Goal: Find specific page/section: Find specific page/section

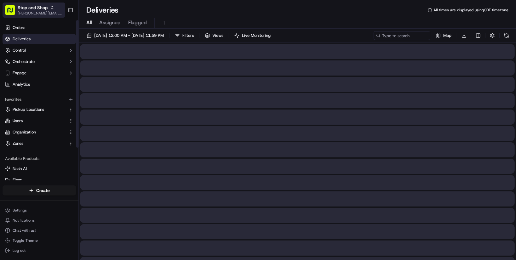
click at [20, 11] on span "[PERSON_NAME][EMAIL_ADDRESS][DOMAIN_NAME]" at bounding box center [40, 13] width 45 height 5
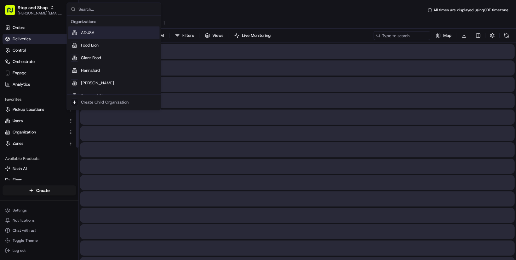
click at [89, 70] on span "Hannaford" at bounding box center [90, 71] width 19 height 6
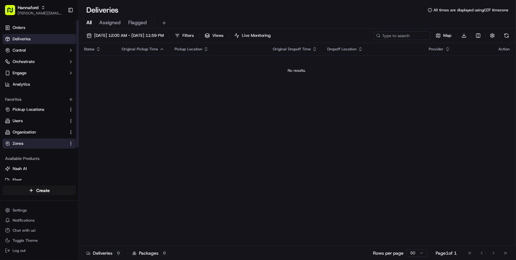
click at [35, 140] on button "Zones" at bounding box center [39, 143] width 73 height 10
click at [28, 143] on link "Zones" at bounding box center [35, 144] width 61 height 6
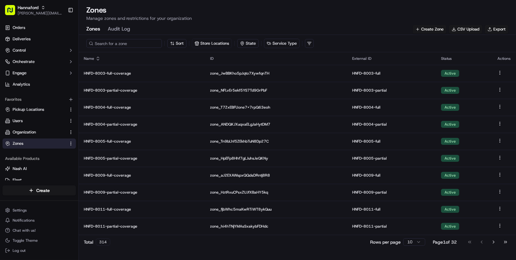
click at [133, 46] on input at bounding box center [124, 43] width 76 height 9
type input "8003"
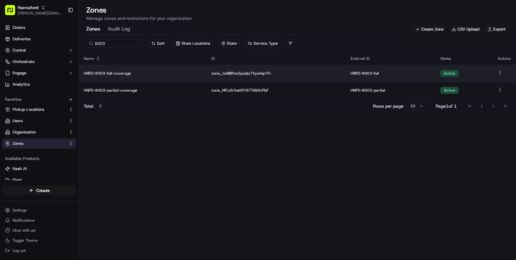
click at [123, 73] on p "HNFD-8003-full-coverage" at bounding box center [143, 73] width 118 height 5
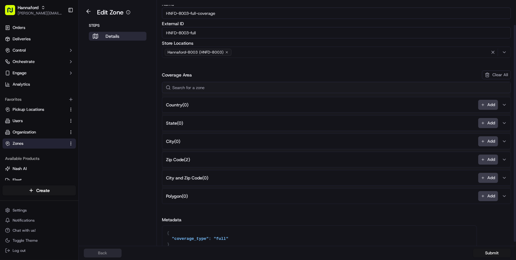
scroll to position [32, 0]
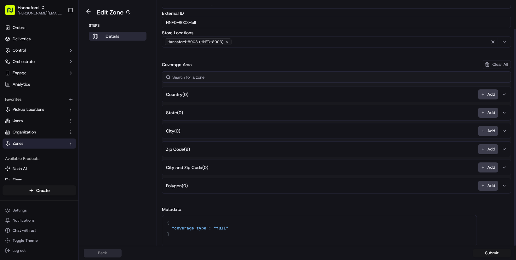
click at [505, 148] on icon "button" at bounding box center [503, 149] width 5 height 5
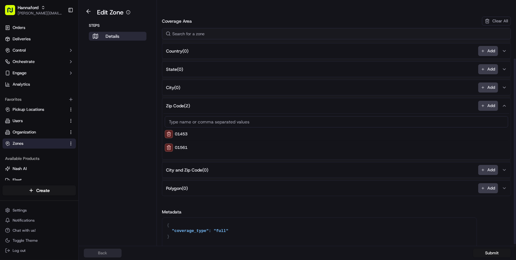
scroll to position [76, 0]
click at [88, 11] on button at bounding box center [88, 12] width 14 height 8
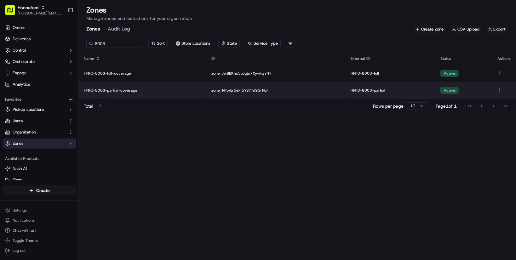
click at [122, 89] on p "HNFD-8003-partial-coverage" at bounding box center [143, 90] width 118 height 5
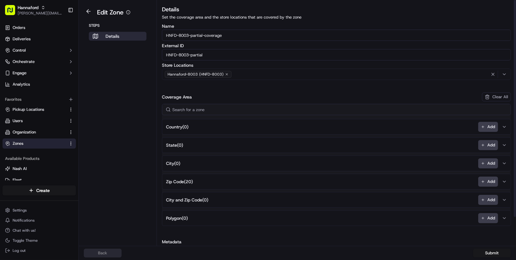
click at [507, 180] on button "Zip Code ( 20 ) Add" at bounding box center [336, 181] width 346 height 15
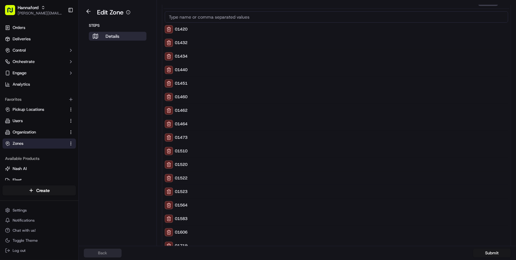
scroll to position [175, 0]
